Goal: Information Seeking & Learning: Learn about a topic

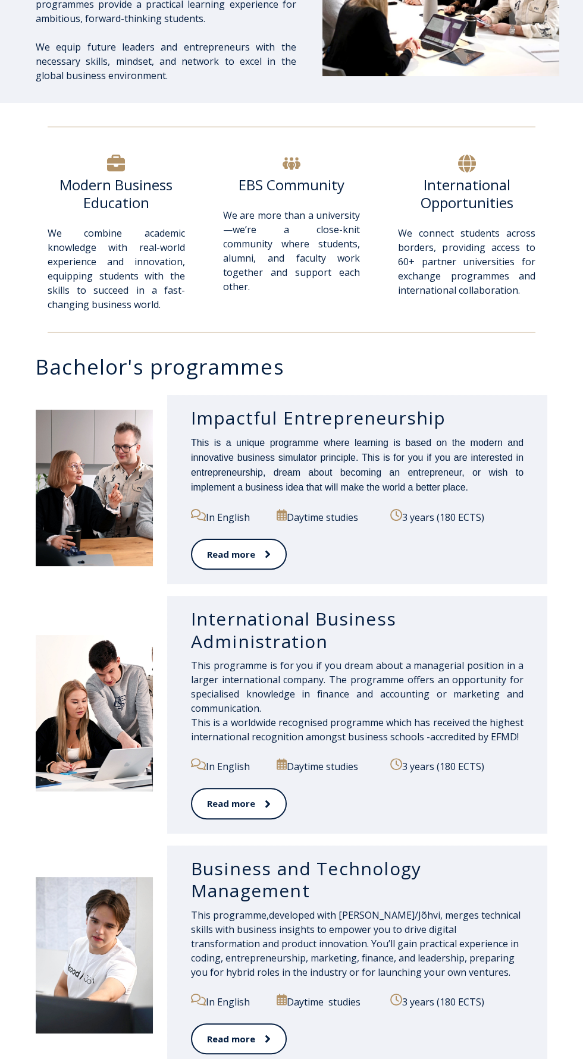
scroll to position [269, 0]
click at [219, 649] on h3 "International Business Administration" at bounding box center [357, 630] width 332 height 45
click at [101, 670] on img at bounding box center [94, 714] width 117 height 156
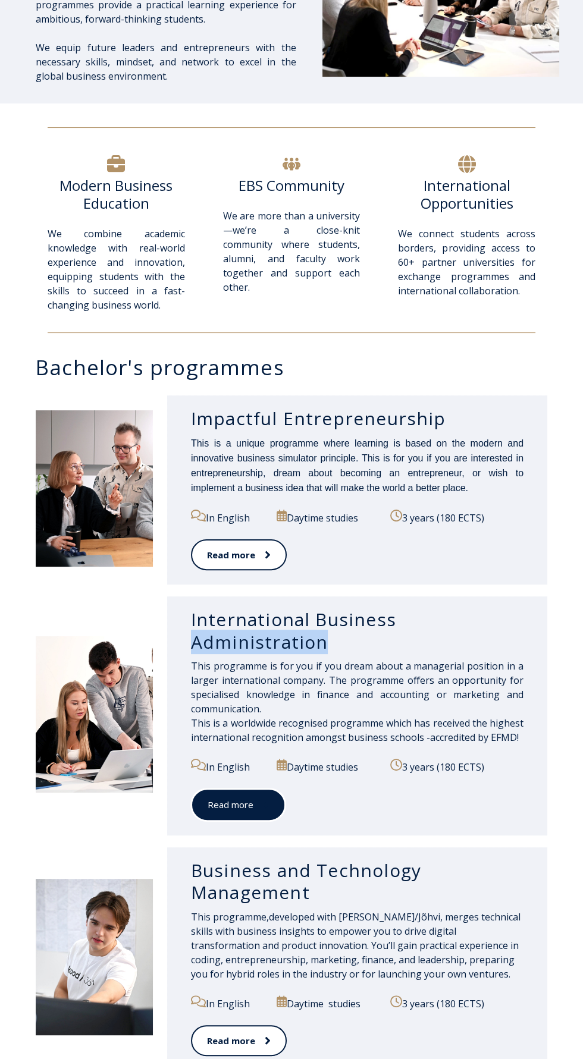
click at [219, 803] on link "Read more" at bounding box center [238, 805] width 95 height 33
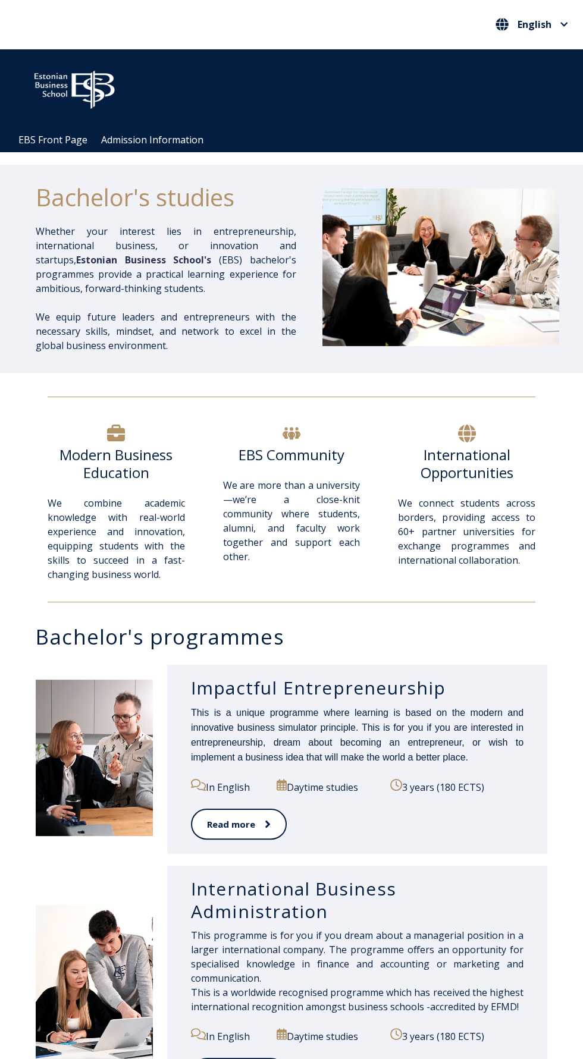
click at [372, 680] on h3 "Impactful Entrepreneurship" at bounding box center [357, 688] width 332 height 23
click at [126, 746] on img at bounding box center [94, 758] width 117 height 156
click at [439, 752] on span "This is a unique programme where learning is based on the modern and innovative…" at bounding box center [357, 735] width 332 height 55
click at [258, 818] on link "Read more" at bounding box center [238, 825] width 95 height 33
